Goal: Check status: Check status

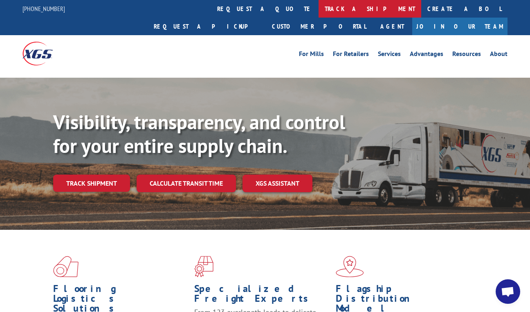
click at [319, 7] on link "track a shipment" at bounding box center [370, 9] width 103 height 18
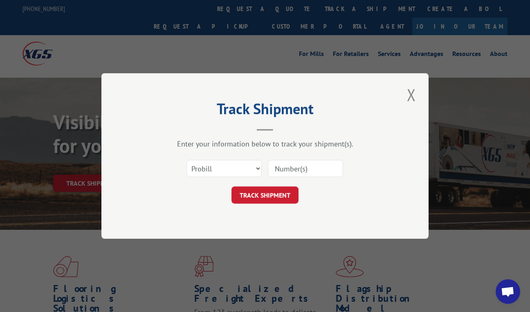
click at [322, 164] on input at bounding box center [305, 168] width 75 height 17
paste input "17504334"
type input "17504334"
click at [282, 198] on button "TRACK SHIPMENT" at bounding box center [265, 195] width 67 height 17
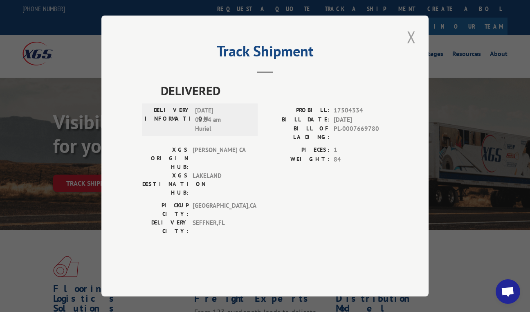
click at [409, 48] on button "Close modal" at bounding box center [412, 37] width 14 height 23
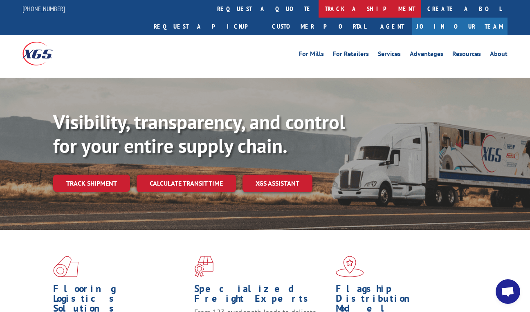
click at [319, 7] on link "track a shipment" at bounding box center [370, 9] width 103 height 18
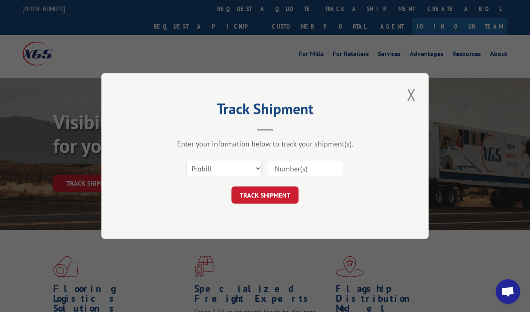
paste input "127650920"
type input "127650920"
click at [274, 199] on button "TRACK SHIPMENT" at bounding box center [265, 195] width 67 height 17
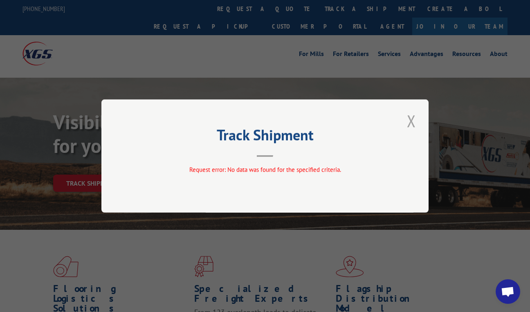
click at [412, 122] on button "Close modal" at bounding box center [412, 121] width 14 height 23
